Goal: Information Seeking & Learning: Learn about a topic

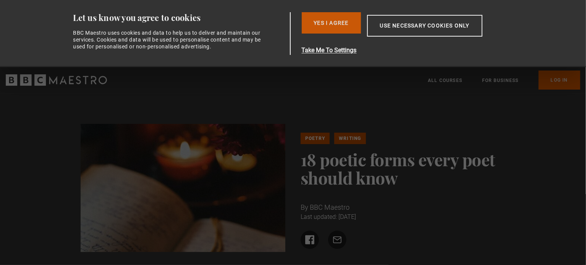
click at [343, 20] on button "Yes I Agree" at bounding box center [331, 22] width 59 height 21
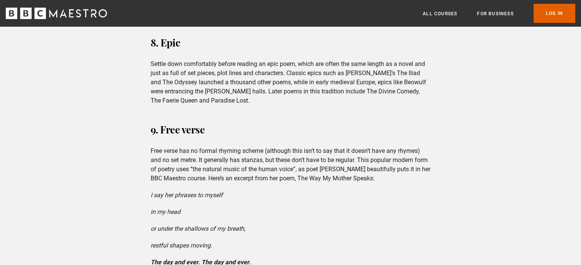
scroll to position [1062, 0]
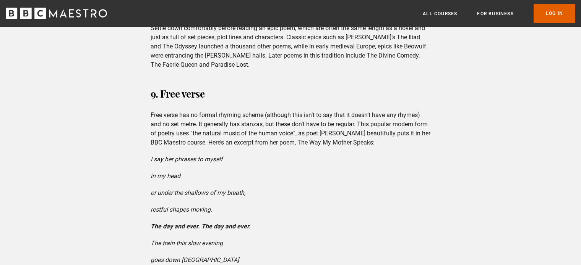
click at [193, 134] on p "Free verse has no formal rhyming scheme (although this isn’t to say that it doe…" at bounding box center [290, 129] width 280 height 37
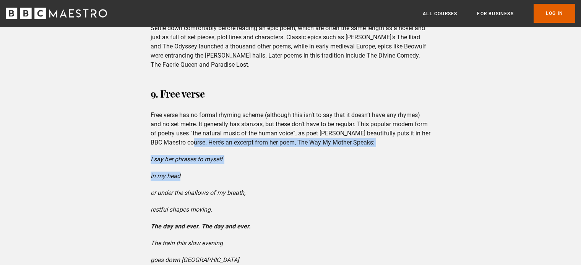
drag, startPoint x: 193, startPoint y: 134, endPoint x: 221, endPoint y: 155, distance: 34.7
click at [221, 155] on div "9. Free verse Free verse has no formal rhyming scheme (although this isn’t to s…" at bounding box center [290, 242] width 292 height 315
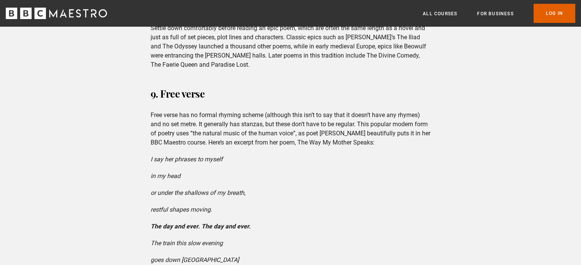
drag, startPoint x: 221, startPoint y: 155, endPoint x: 225, endPoint y: 147, distance: 8.0
click at [225, 147] on div "9. Free verse Free verse has no formal rhyming scheme (although this isn’t to s…" at bounding box center [290, 242] width 292 height 315
click at [225, 155] on p "I say her phrases to myself" at bounding box center [290, 159] width 280 height 9
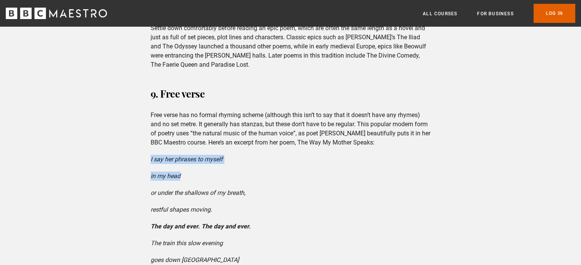
drag, startPoint x: 225, startPoint y: 147, endPoint x: 230, endPoint y: 170, distance: 22.8
click at [230, 170] on div "9. Free verse Free verse has no formal rhyming scheme (although this isn’t to s…" at bounding box center [290, 242] width 292 height 315
click at [230, 172] on p "in my head" at bounding box center [290, 176] width 280 height 9
drag, startPoint x: 230, startPoint y: 170, endPoint x: 230, endPoint y: 144, distance: 26.0
click at [230, 144] on div "9. Free verse Free verse has no formal rhyming scheme (although this isn’t to s…" at bounding box center [290, 242] width 292 height 315
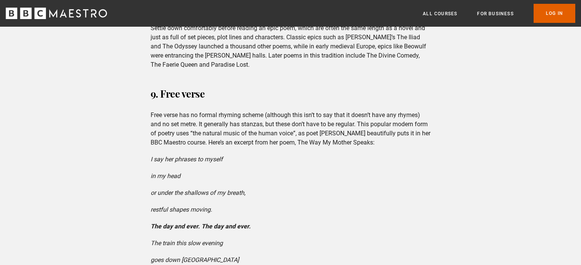
click at [230, 144] on div "9. Free verse Free verse has no formal rhyming scheme (although this isn’t to s…" at bounding box center [290, 242] width 292 height 315
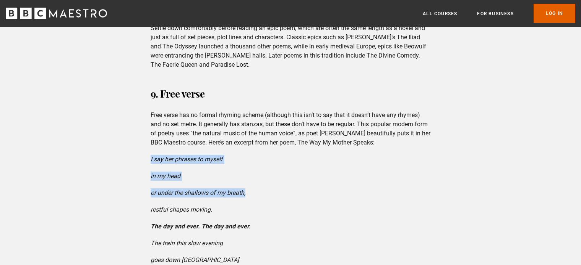
drag, startPoint x: 230, startPoint y: 144, endPoint x: 240, endPoint y: 178, distance: 36.1
click at [240, 178] on div "9. Free verse Free verse has no formal rhyming scheme (although this isn’t to s…" at bounding box center [290, 242] width 292 height 315
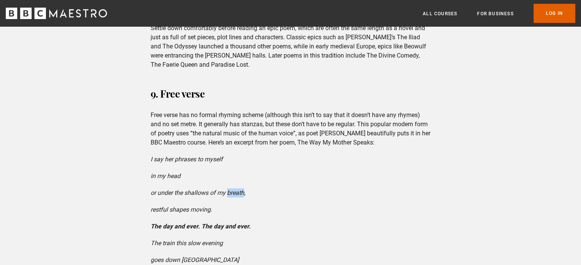
click at [240, 178] on div "9. Free verse Free verse has no formal rhyming scheme (although this isn’t to s…" at bounding box center [290, 242] width 292 height 315
drag, startPoint x: 240, startPoint y: 178, endPoint x: 248, endPoint y: 184, distance: 10.4
click at [248, 184] on div "9. Free verse Free verse has no formal rhyming scheme (although this isn’t to s…" at bounding box center [290, 242] width 292 height 315
click at [248, 189] on p "or under the shallows of my breath," at bounding box center [290, 193] width 280 height 9
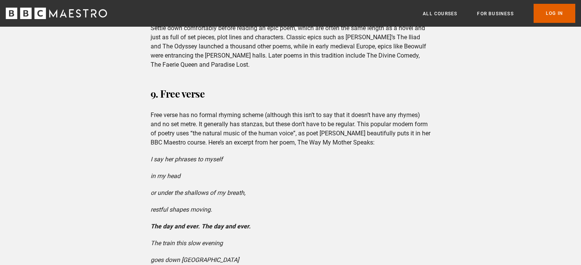
click at [248, 189] on p "or under the shallows of my breath," at bounding box center [290, 193] width 280 height 9
drag, startPoint x: 248, startPoint y: 184, endPoint x: 256, endPoint y: 193, distance: 11.4
click at [256, 193] on div "9. Free verse Free verse has no formal rhyming scheme (although this isn’t to s…" at bounding box center [290, 242] width 292 height 315
drag, startPoint x: 256, startPoint y: 193, endPoint x: 255, endPoint y: 184, distance: 9.6
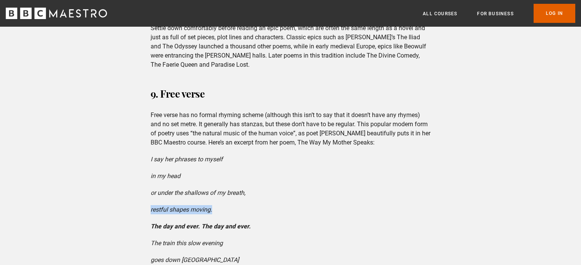
click at [255, 184] on div "9. Free verse Free verse has no formal rhyming scheme (although this isn’t to s…" at bounding box center [290, 242] width 292 height 315
click at [233, 189] on p "or under the shallows of my breath," at bounding box center [290, 193] width 280 height 9
drag, startPoint x: 233, startPoint y: 188, endPoint x: 243, endPoint y: 202, distance: 17.3
click at [243, 202] on div "9. Free verse Free verse has no formal rhyming scheme (although this isn’t to s…" at bounding box center [290, 242] width 292 height 315
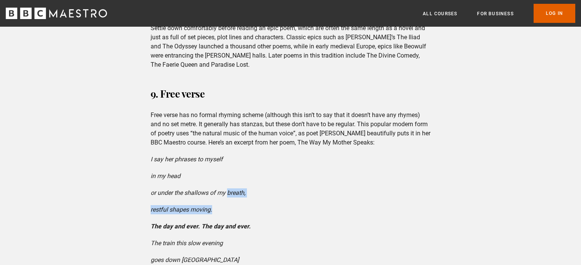
click at [243, 205] on p "restful shapes moving." at bounding box center [290, 209] width 280 height 9
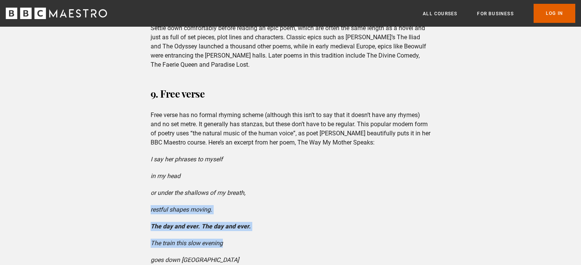
drag, startPoint x: 243, startPoint y: 202, endPoint x: 265, endPoint y: 241, distance: 44.4
click at [265, 222] on div "9. Free verse Free verse has no formal rhyming scheme (although this isn’t to s…" at bounding box center [290, 242] width 292 height 315
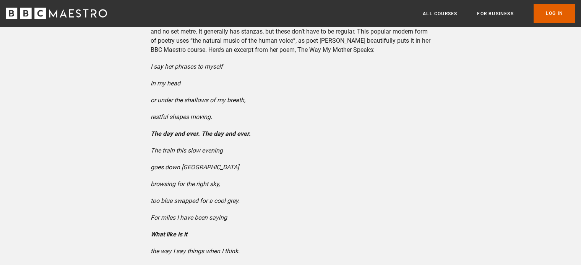
scroll to position [1155, 0]
click at [223, 130] on strong "The day and ever. The day and ever." at bounding box center [200, 133] width 100 height 7
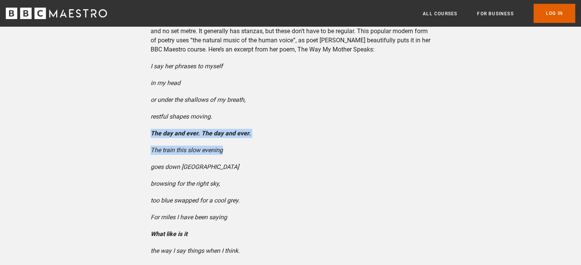
drag, startPoint x: 223, startPoint y: 127, endPoint x: 247, endPoint y: 131, distance: 24.1
click at [247, 131] on div "9. Free verse Free verse has no formal rhyming scheme (although this isn’t to s…" at bounding box center [290, 149] width 292 height 315
drag, startPoint x: 247, startPoint y: 131, endPoint x: 245, endPoint y: 136, distance: 5.5
click at [245, 136] on div "9. Free verse Free verse has no formal rhyming scheme (although this isn’t to s…" at bounding box center [290, 149] width 292 height 315
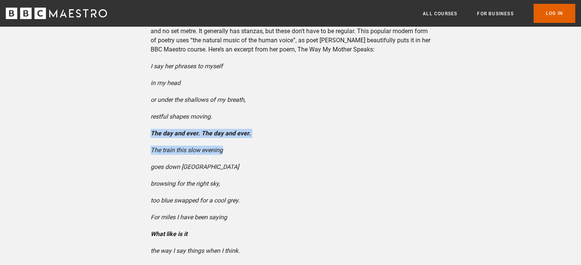
click at [245, 146] on p "The train this slow evening" at bounding box center [290, 150] width 280 height 9
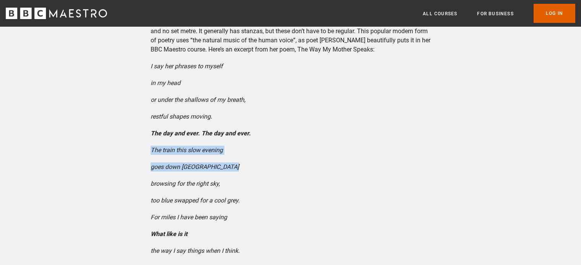
drag, startPoint x: 245, startPoint y: 136, endPoint x: 255, endPoint y: 156, distance: 22.4
click at [255, 156] on div "9. Free verse Free verse has no formal rhyming scheme (although this isn’t to s…" at bounding box center [290, 149] width 292 height 315
click at [255, 163] on p "goes down [GEOGRAPHIC_DATA]" at bounding box center [290, 167] width 280 height 9
drag, startPoint x: 255, startPoint y: 156, endPoint x: 250, endPoint y: 134, distance: 22.8
click at [250, 134] on div "9. Free verse Free verse has no formal rhyming scheme (although this isn’t to s…" at bounding box center [290, 149] width 292 height 315
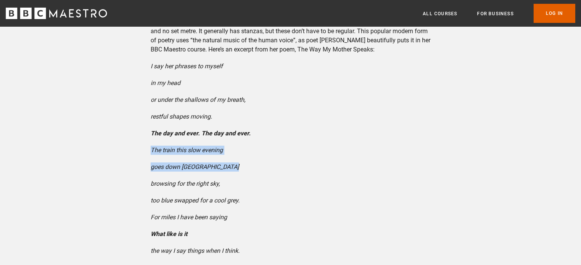
click at [250, 134] on div "9. Free verse Free verse has no formal rhyming scheme (although this isn’t to s…" at bounding box center [290, 149] width 292 height 315
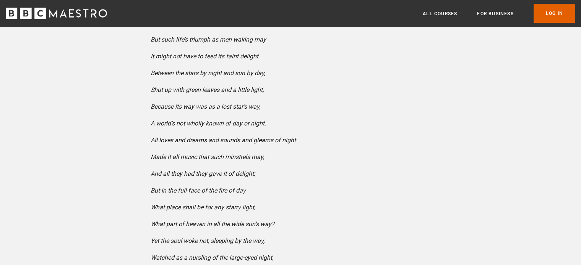
scroll to position [2640, 0]
